Goal: Information Seeking & Learning: Learn about a topic

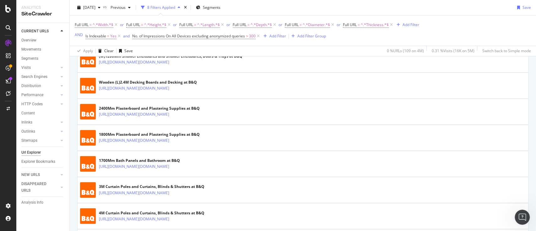
scroll to position [1322, 0]
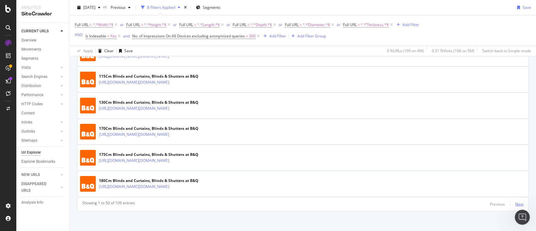
click at [515, 201] on div "Next" at bounding box center [519, 203] width 8 height 5
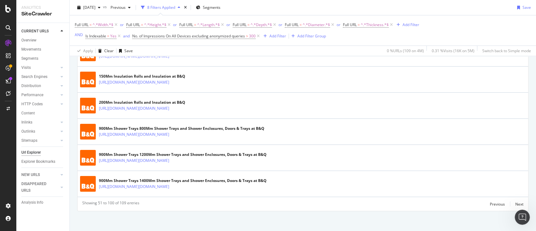
scroll to position [527, 0]
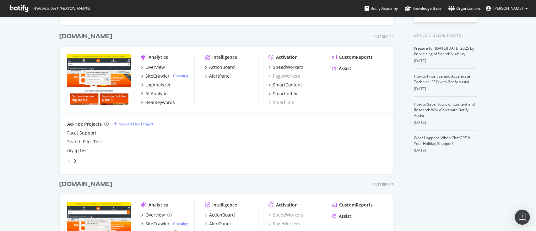
scroll to position [60, 0]
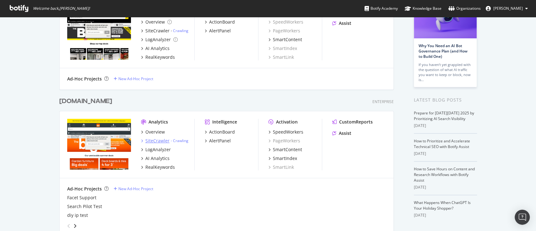
click at [152, 139] on div "SiteCrawler" at bounding box center [157, 140] width 24 height 6
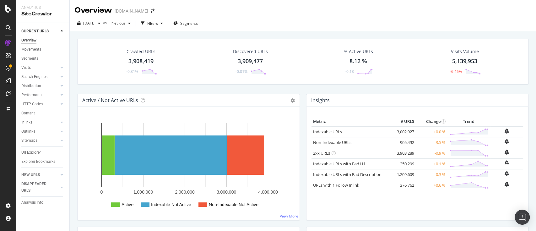
click at [32, 152] on div "Url Explorer" at bounding box center [30, 152] width 19 height 7
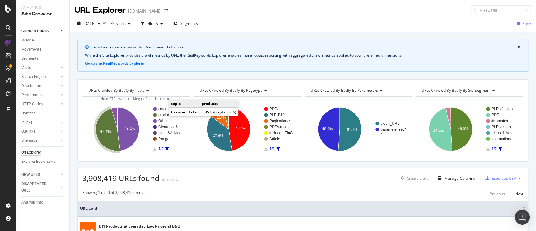
click at [163, 115] on text "products" at bounding box center [165, 115] width 14 height 4
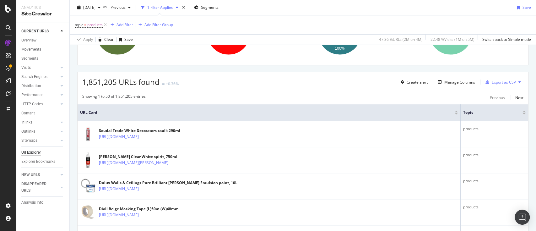
scroll to position [83, 0]
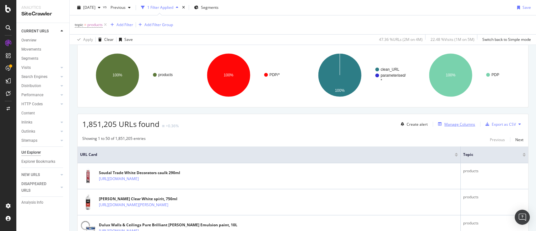
click at [460, 125] on div "Manage Columns" at bounding box center [459, 123] width 31 height 5
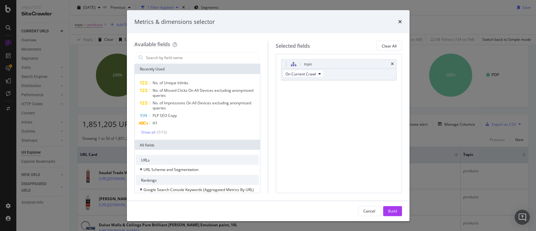
click at [397, 25] on div "Metrics & dimensions selector" at bounding box center [267, 22] width 267 height 8
click at [397, 24] on div "Metrics & dimensions selector" at bounding box center [267, 22] width 267 height 8
click at [399, 21] on icon "times" at bounding box center [400, 21] width 4 height 5
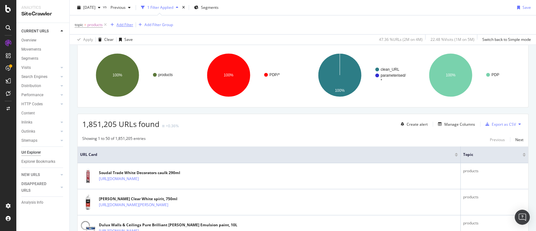
click at [120, 26] on div "Add Filter" at bounding box center [124, 24] width 17 height 5
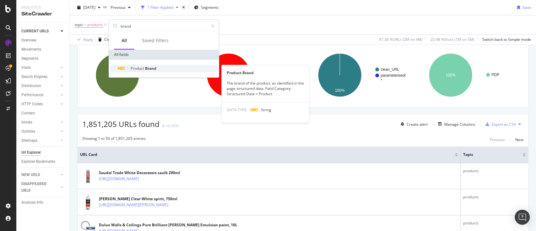
type input "brand"
click at [152, 68] on span "Brand" at bounding box center [150, 68] width 11 height 5
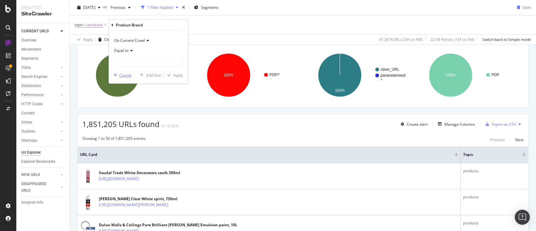
click at [130, 73] on div "Cancel" at bounding box center [125, 74] width 12 height 5
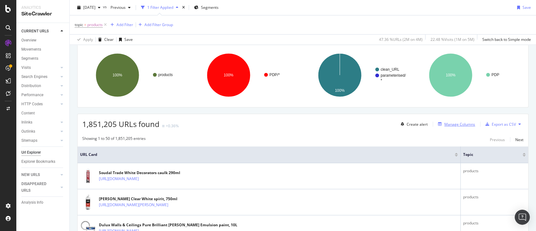
click at [453, 122] on div "Manage Columns" at bounding box center [459, 123] width 31 height 5
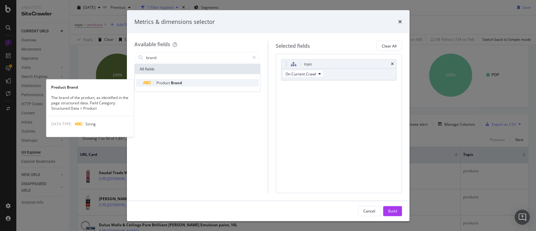
type input "brand"
click at [158, 82] on span "Product" at bounding box center [163, 82] width 14 height 5
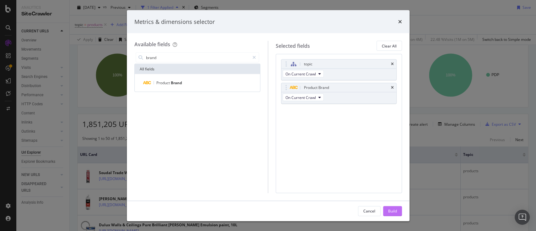
click at [395, 210] on div "Build" at bounding box center [392, 210] width 9 height 5
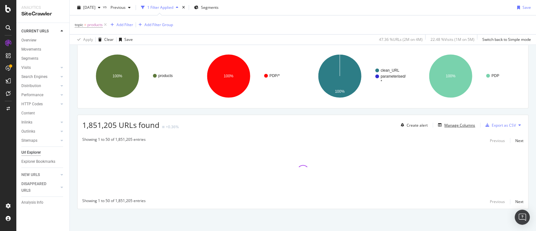
scroll to position [82, 0]
click at [128, 24] on div "Add Filter" at bounding box center [124, 24] width 17 height 5
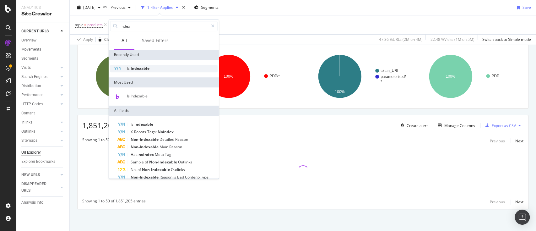
type input "index"
click at [139, 72] on div "Is Indexable" at bounding box center [163, 69] width 107 height 8
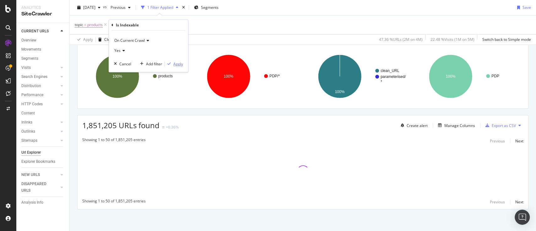
click at [177, 64] on div "Apply" at bounding box center [178, 63] width 10 height 5
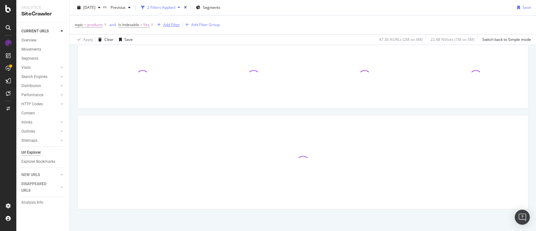
click at [163, 23] on div "button" at bounding box center [159, 25] width 8 height 4
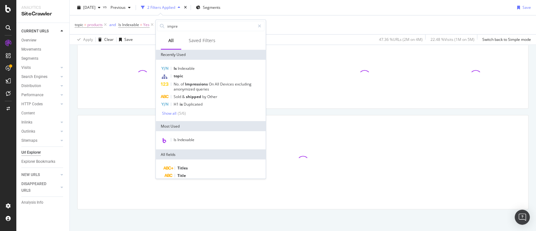
type input "impres"
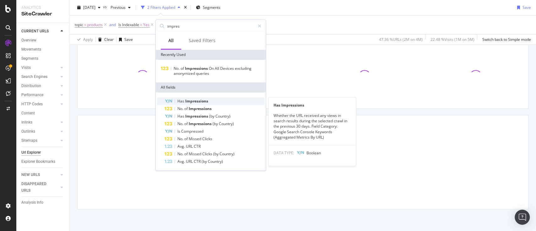
click at [199, 101] on span "Impressions" at bounding box center [196, 100] width 23 height 5
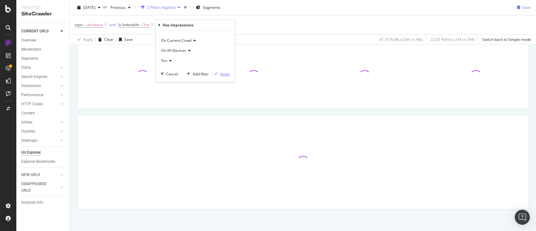
click at [225, 74] on div "Apply" at bounding box center [225, 73] width 10 height 5
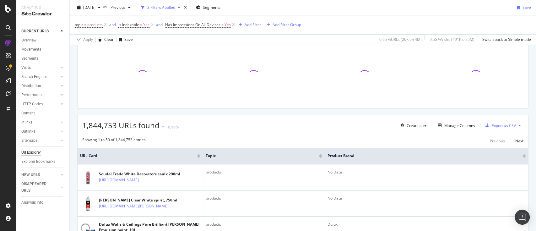
scroll to position [40, 0]
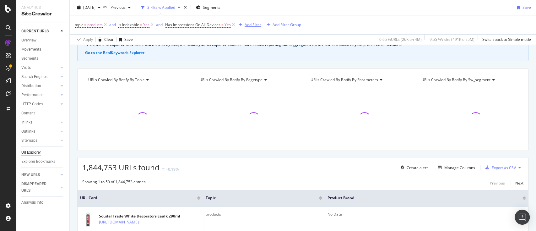
click at [254, 26] on div "Add Filter" at bounding box center [252, 24] width 17 height 5
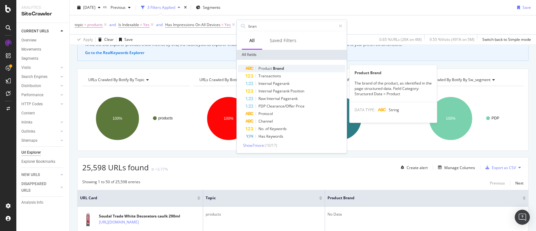
type input "bran"
click at [274, 68] on span "Brand" at bounding box center [278, 68] width 11 height 5
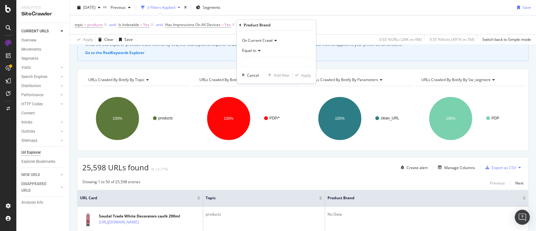
click at [243, 50] on span "Equal to" at bounding box center [249, 50] width 14 height 5
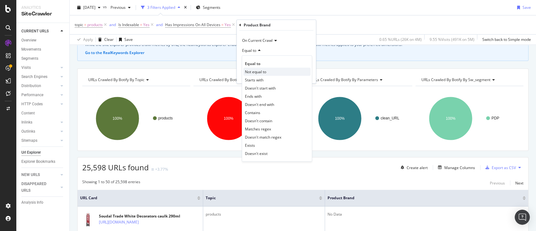
click at [268, 69] on div "Not equal to" at bounding box center [276, 71] width 67 height 8
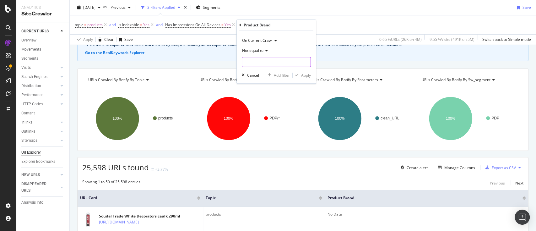
click at [270, 59] on input "text" at bounding box center [276, 62] width 68 height 10
type input "No data"
drag, startPoint x: 306, startPoint y: 73, endPoint x: 360, endPoint y: 31, distance: 68.4
click at [305, 73] on div "Apply" at bounding box center [306, 74] width 10 height 5
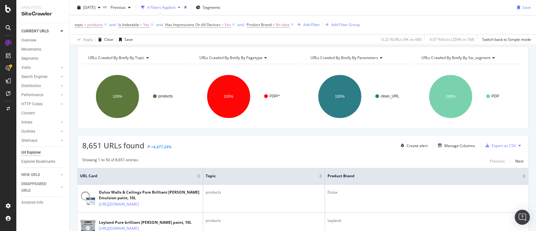
scroll to position [83, 0]
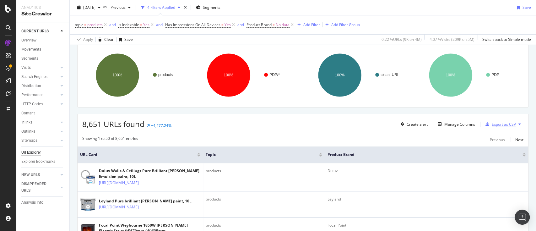
click at [507, 125] on div "Export as CSV" at bounding box center [503, 123] width 24 height 5
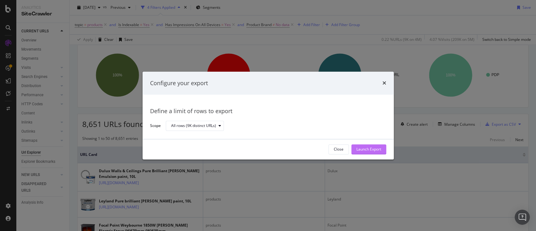
click at [372, 148] on div "Launch Export" at bounding box center [368, 149] width 25 height 5
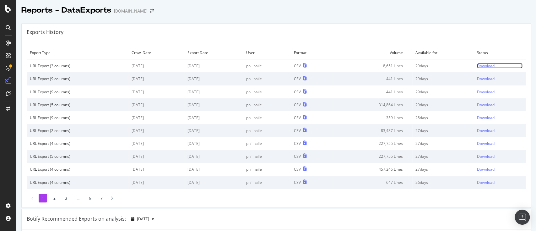
click at [477, 63] on div "Download" at bounding box center [486, 65] width 18 height 5
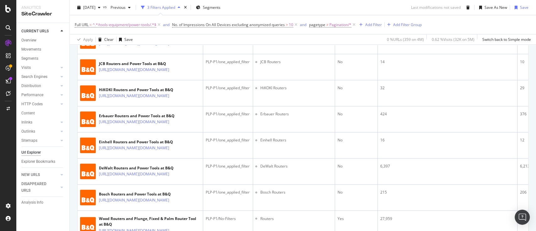
scroll to position [1861, 0]
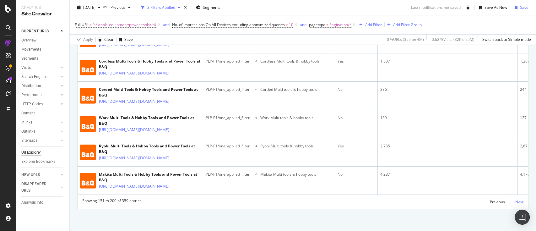
click at [515, 200] on div "Next" at bounding box center [519, 201] width 8 height 5
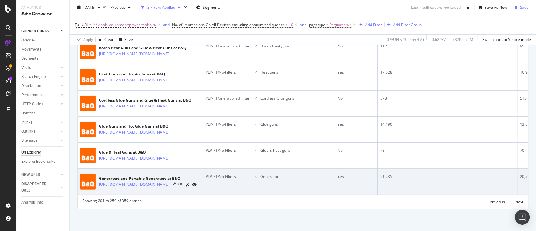
scroll to position [2026, 0]
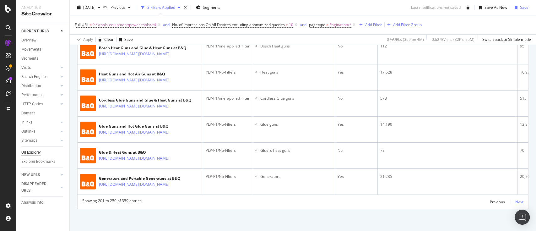
click at [515, 200] on div "Next" at bounding box center [519, 201] width 8 height 5
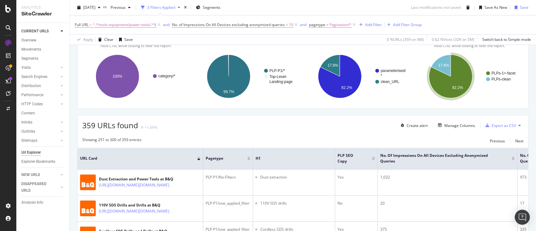
scroll to position [1872, 0]
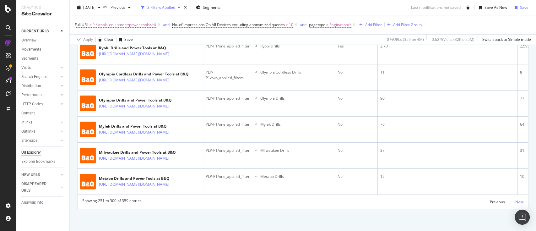
click at [515, 201] on div "Next" at bounding box center [519, 201] width 8 height 5
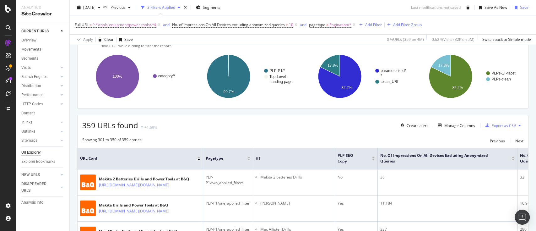
scroll to position [1892, 0]
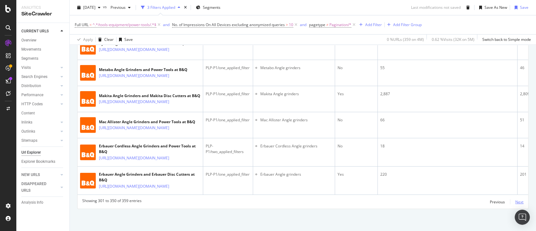
click at [515, 200] on div "Next" at bounding box center [519, 201] width 8 height 5
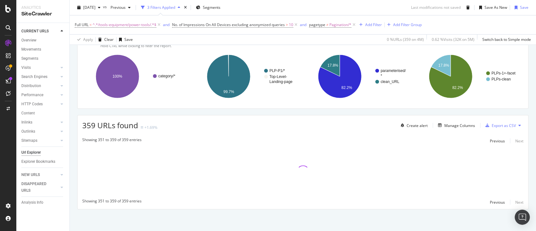
scroll to position [393, 0]
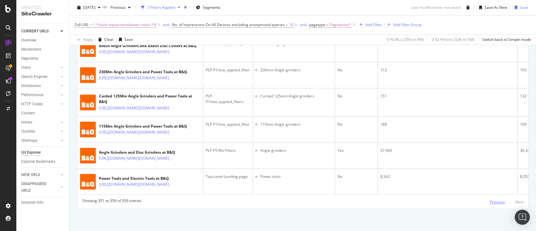
click at [490, 202] on div "Previous" at bounding box center [497, 201] width 15 height 5
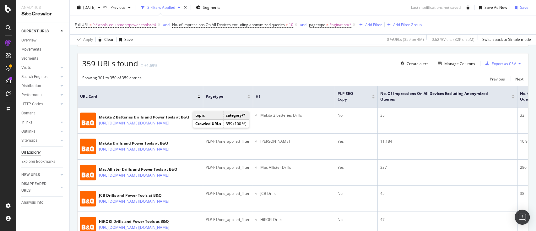
scroll to position [0, 0]
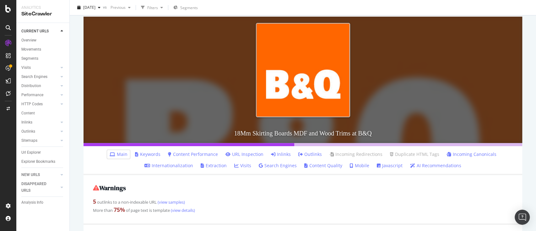
scroll to position [126, 0]
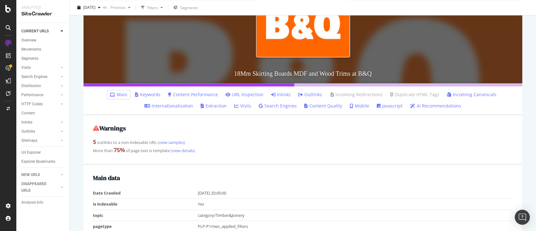
click at [148, 95] on link "Keywords" at bounding box center [147, 94] width 25 height 6
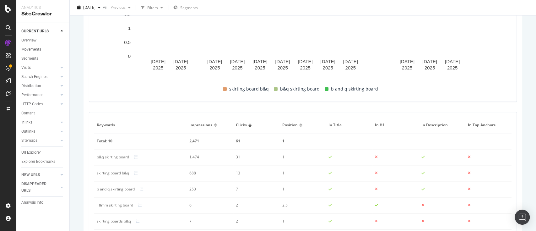
scroll to position [373, 0]
